Goal: Navigation & Orientation: Go to known website

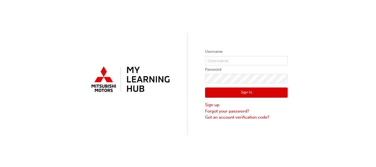
drag, startPoint x: 359, startPoint y: 1, endPoint x: 132, endPoint y: 57, distance: 233.6
click at [132, 57] on div "Username Password Sign In Sign up Forgot your password? Got an account verifica…" at bounding box center [188, 67] width 376 height 135
